Goal: Navigation & Orientation: Find specific page/section

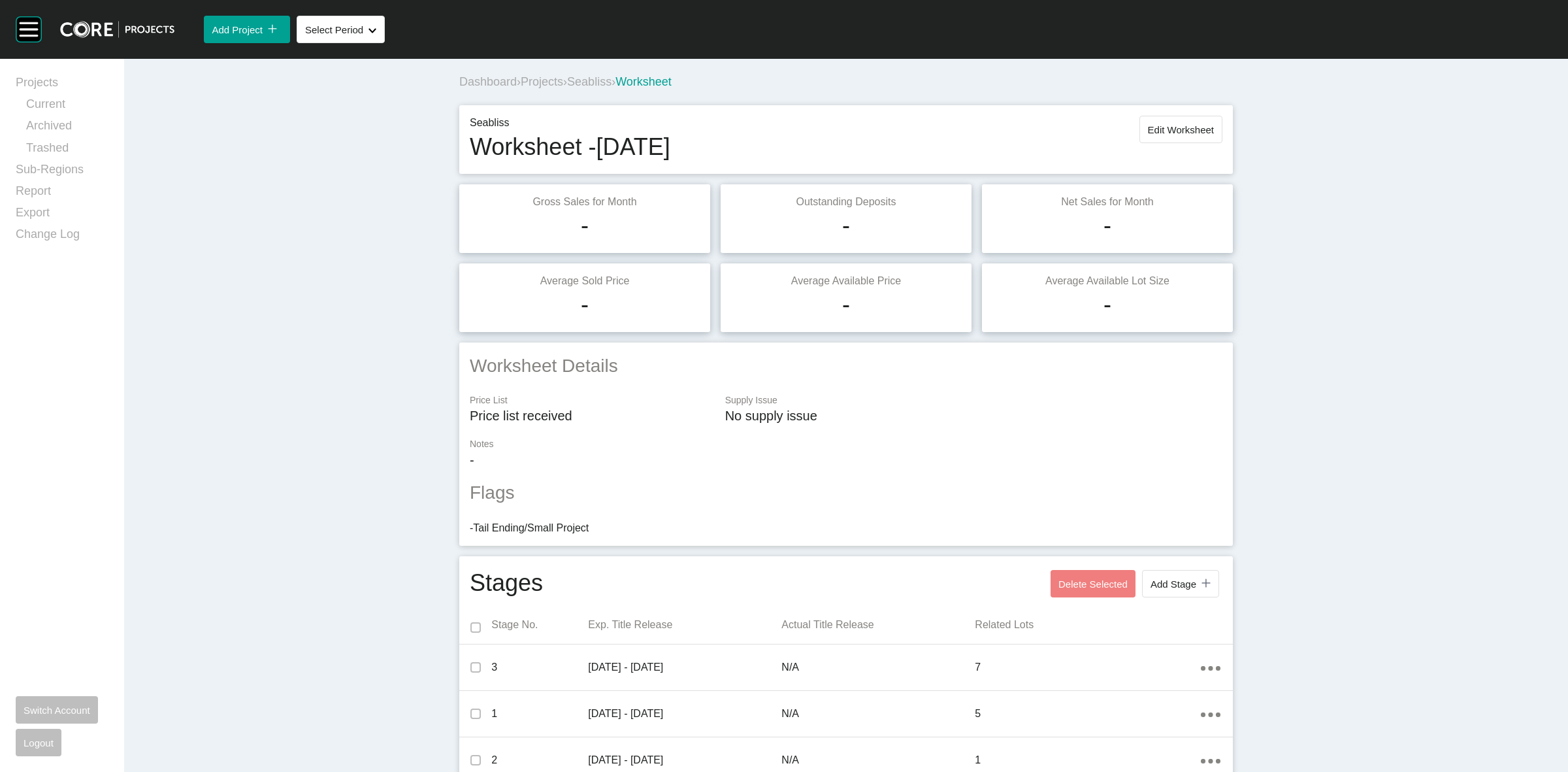
click at [585, 81] on span "Seabliss" at bounding box center [589, 81] width 44 height 13
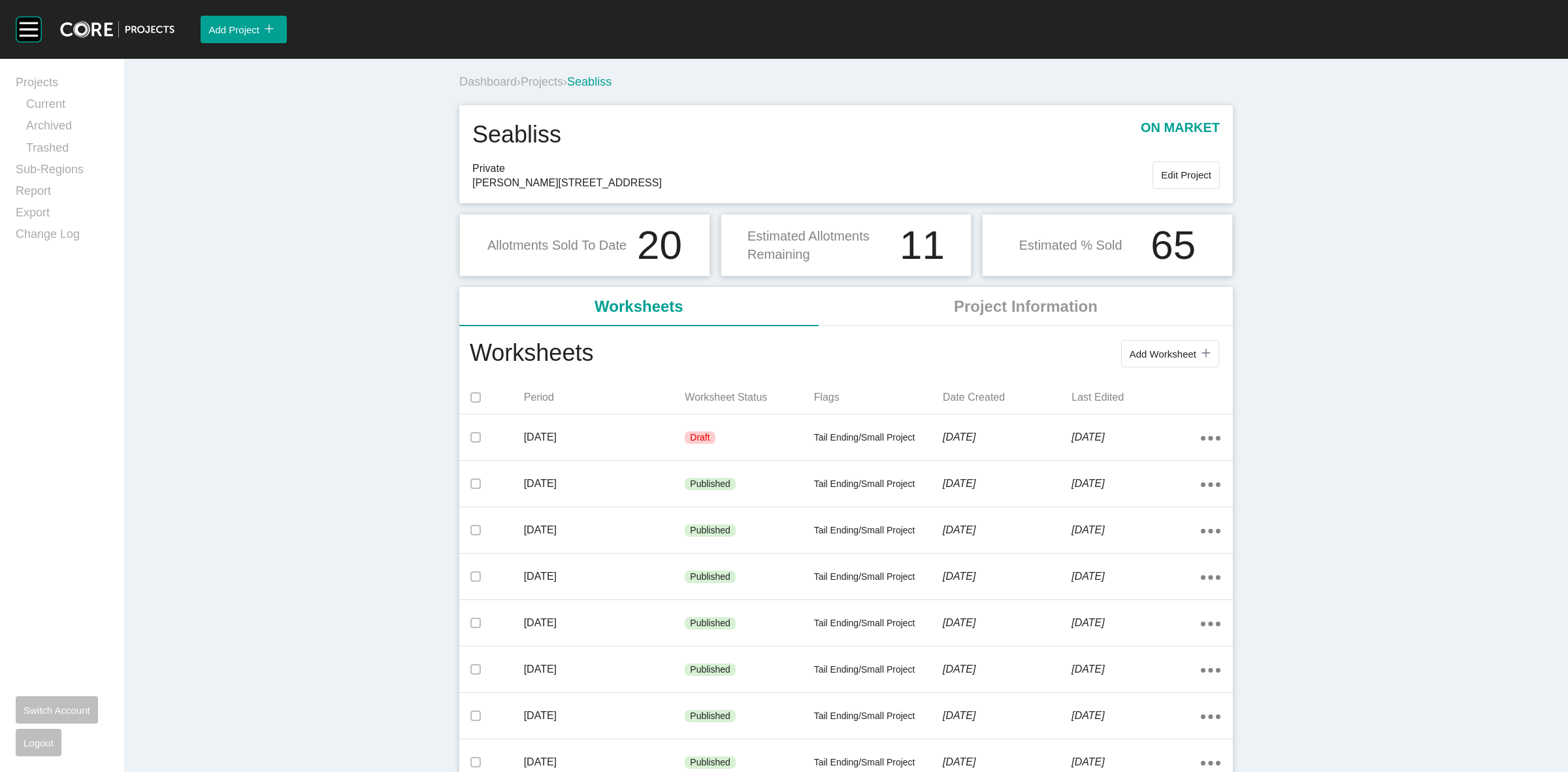
click at [553, 83] on span "Projects" at bounding box center [542, 81] width 43 height 13
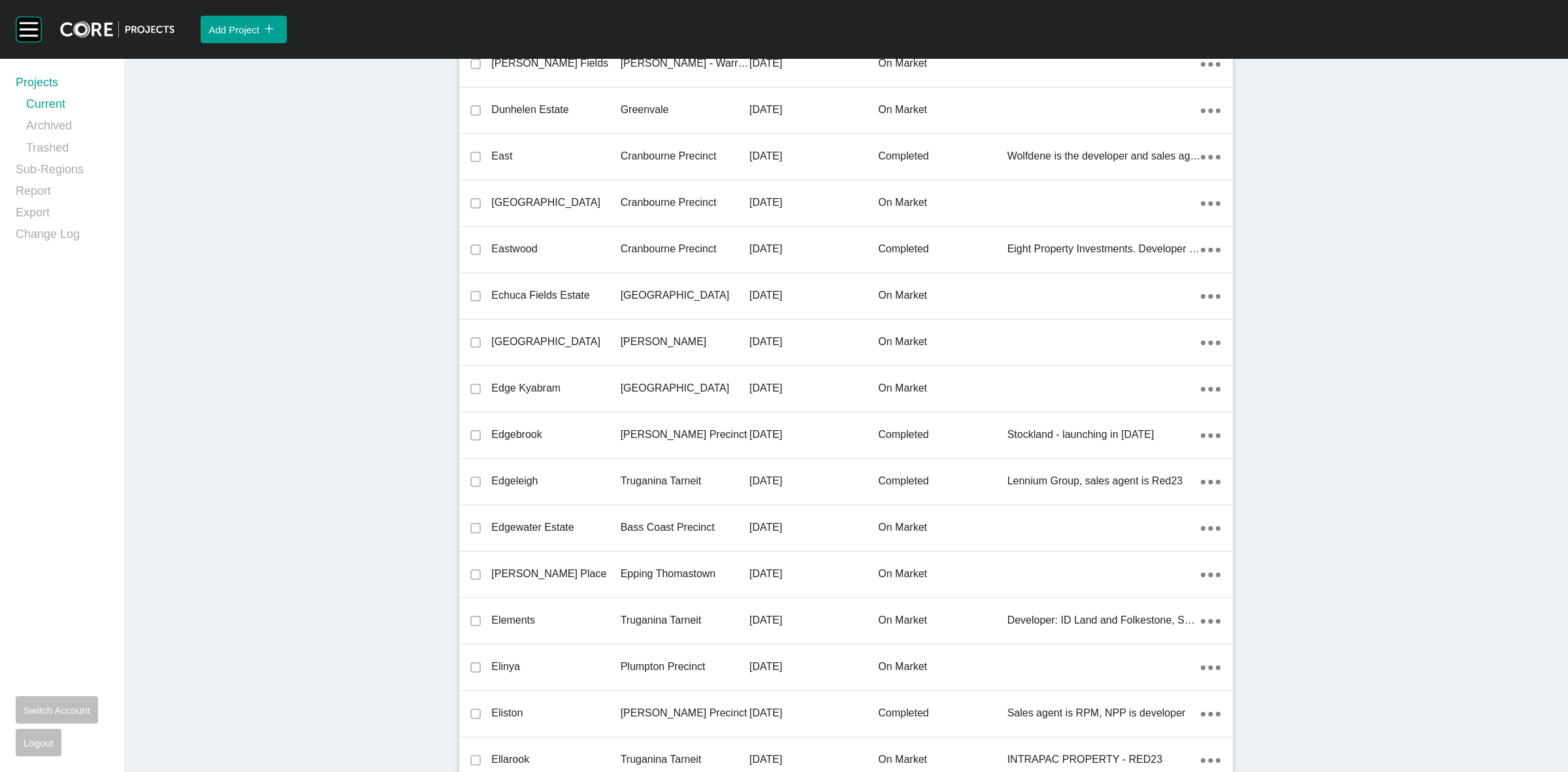
scroll to position [24280, 0]
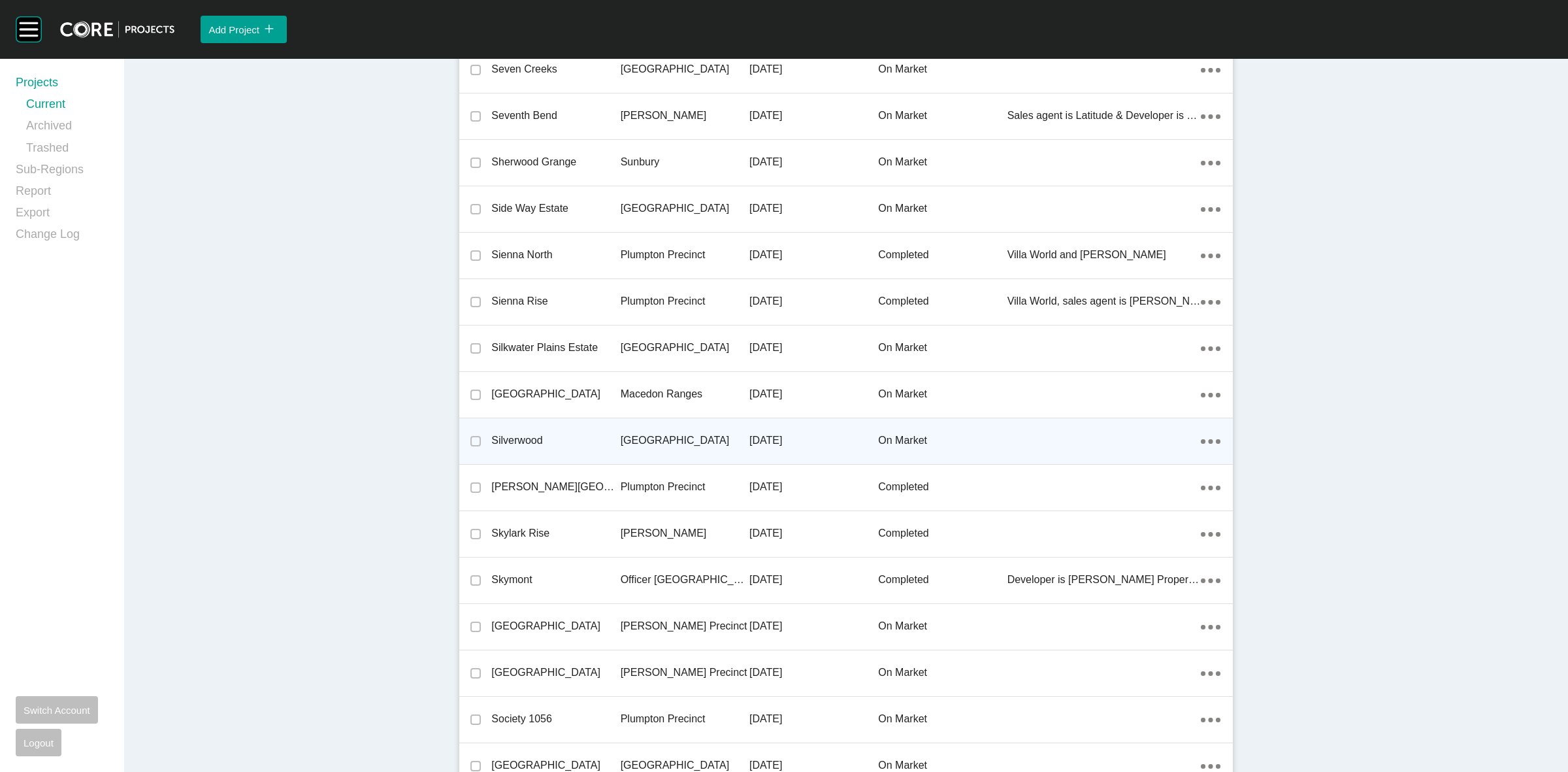
click at [634, 433] on p "[GEOGRAPHIC_DATA]" at bounding box center [685, 440] width 129 height 14
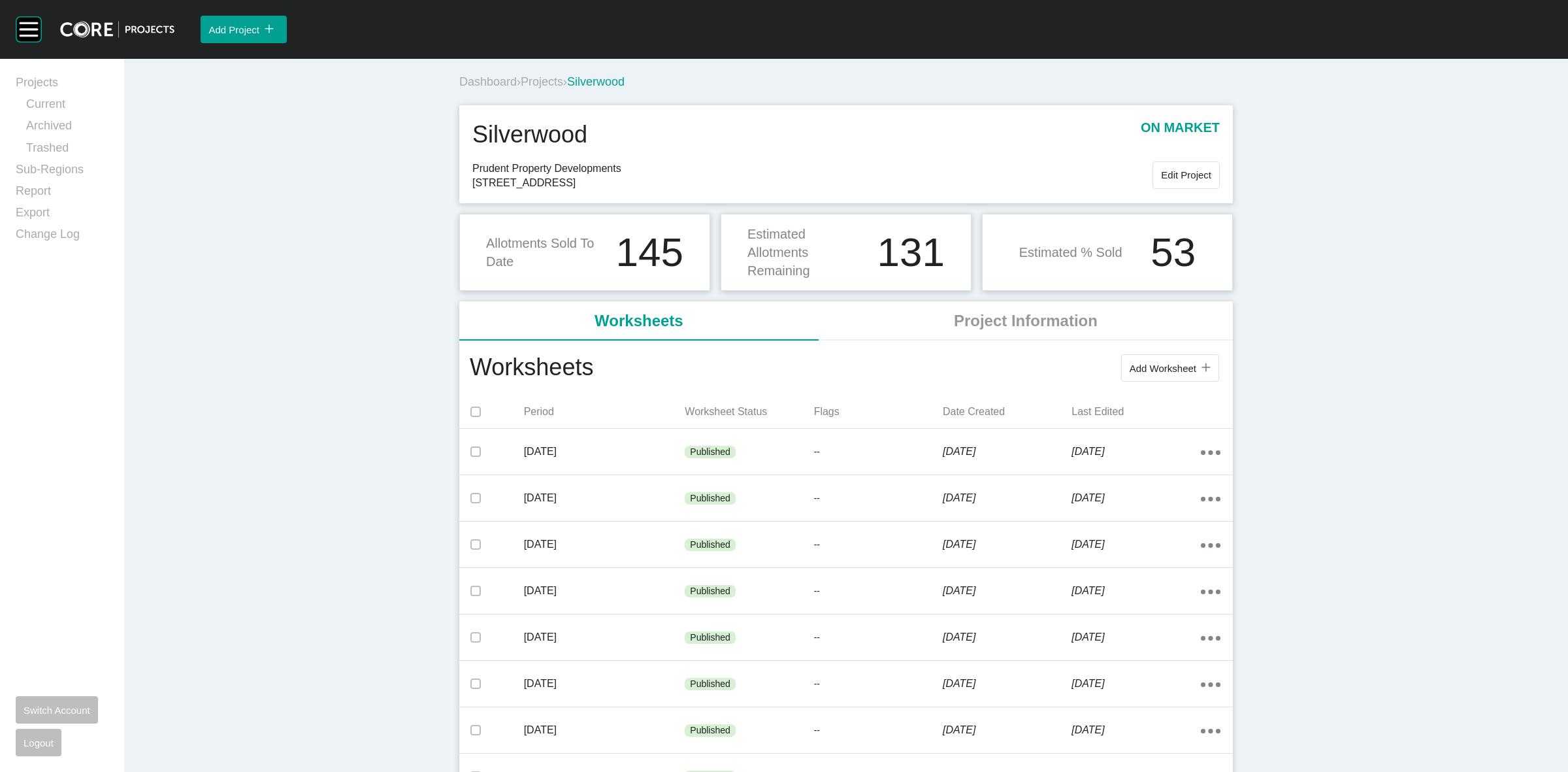
click at [540, 86] on span "Projects" at bounding box center [542, 81] width 43 height 13
